Goal: Task Accomplishment & Management: Use online tool/utility

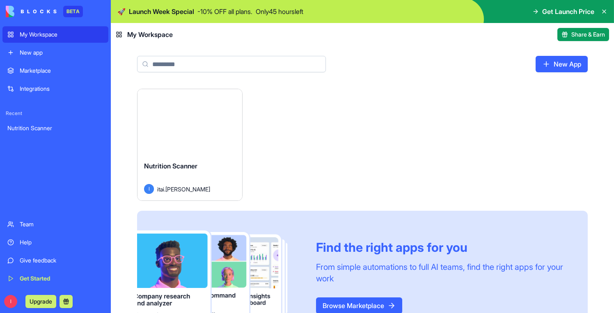
click at [183, 131] on div "Launch" at bounding box center [189, 121] width 105 height 65
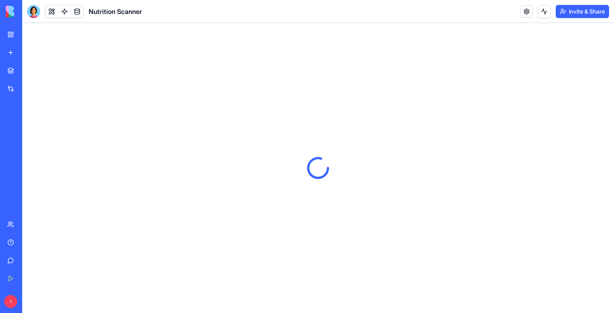
click at [62, 9] on link at bounding box center [64, 11] width 12 height 12
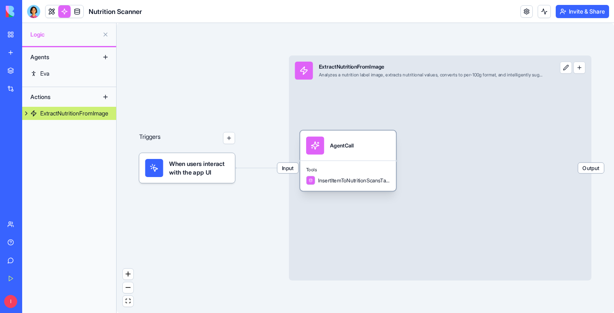
click at [352, 154] on div "AgentCall" at bounding box center [341, 145] width 23 height 18
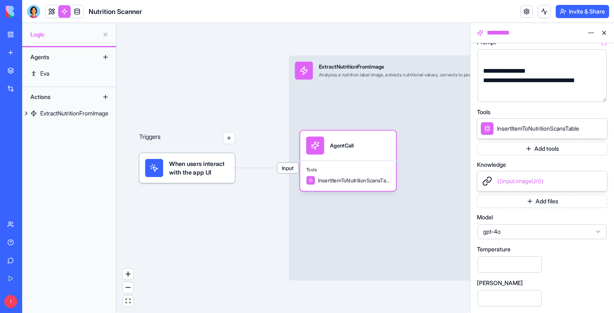
scroll to position [142, 0]
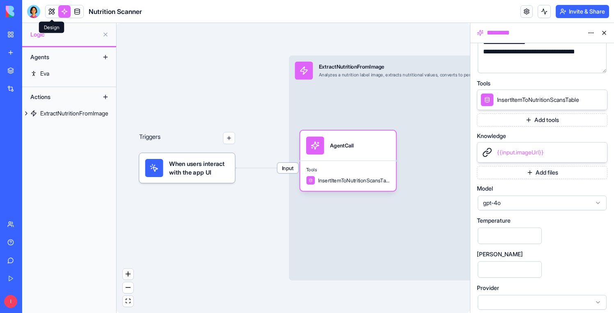
click at [47, 11] on link at bounding box center [52, 11] width 12 height 12
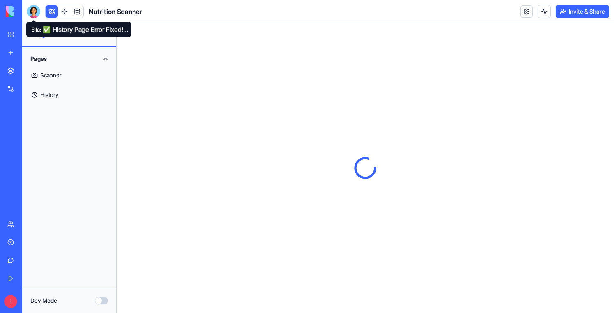
click at [37, 10] on div at bounding box center [33, 11] width 13 height 13
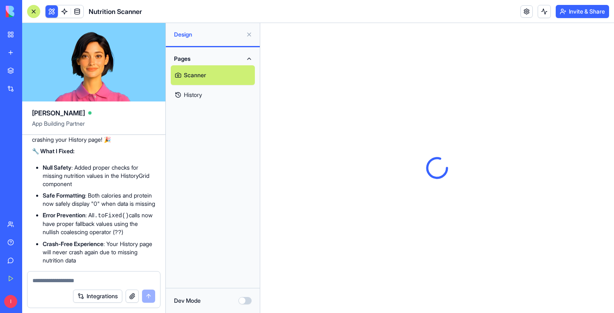
scroll to position [7900, 0]
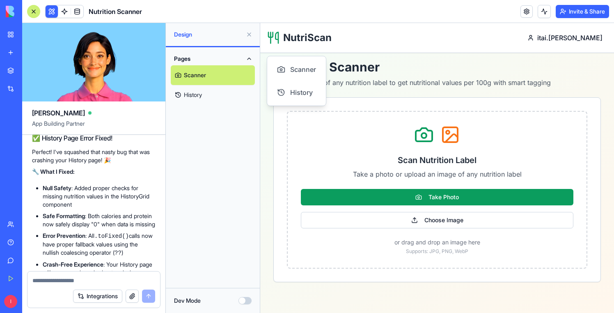
click at [187, 100] on link "History" at bounding box center [213, 95] width 84 height 20
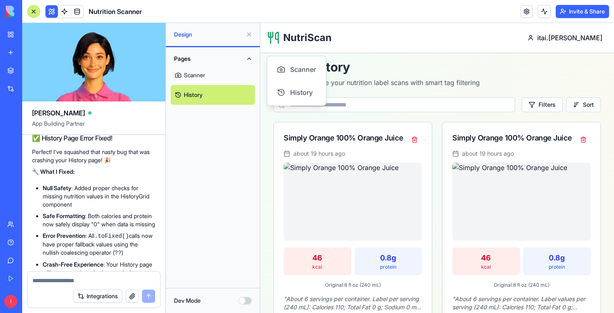
click at [430, 51] on header "NutriScan itai.[PERSON_NAME]" at bounding box center [437, 38] width 354 height 30
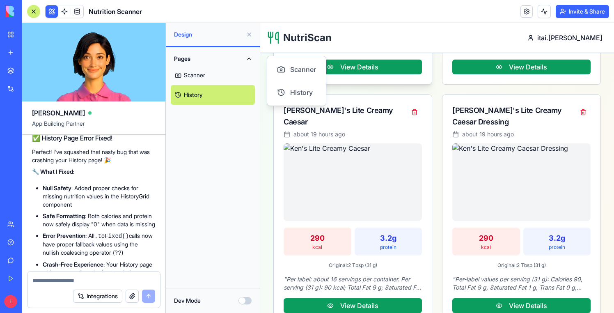
scroll to position [300, 0]
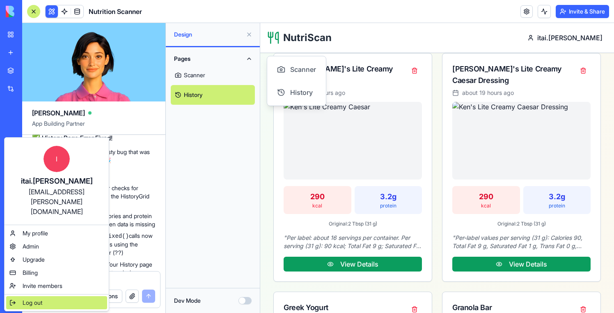
click at [31, 298] on span "Log out" at bounding box center [33, 302] width 20 height 8
